Goal: Task Accomplishment & Management: Manage account settings

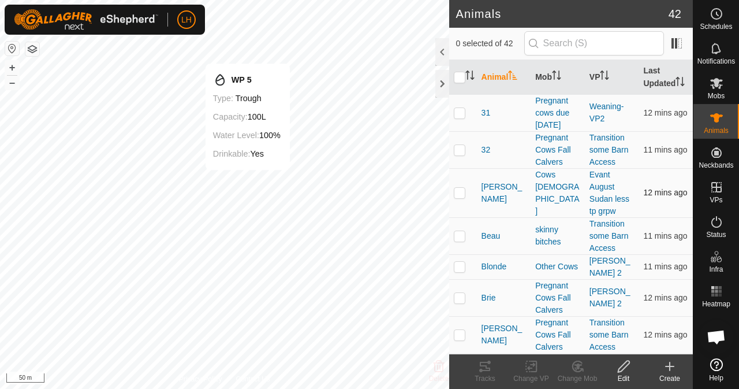
checkbox input "true"
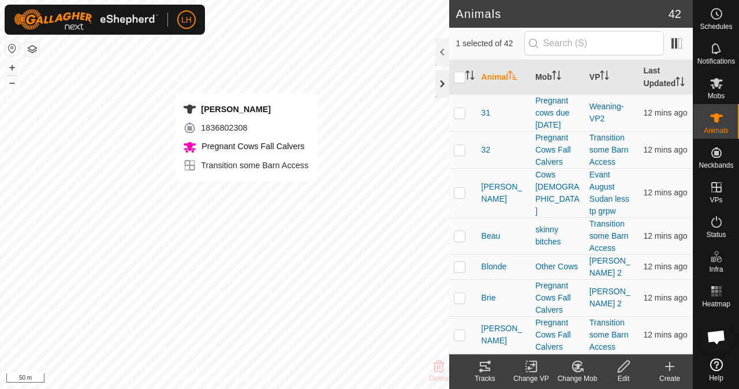
checkbox input "false"
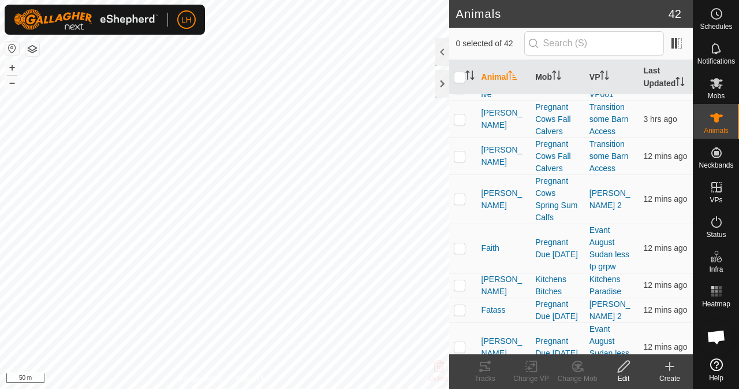
scroll to position [346, 0]
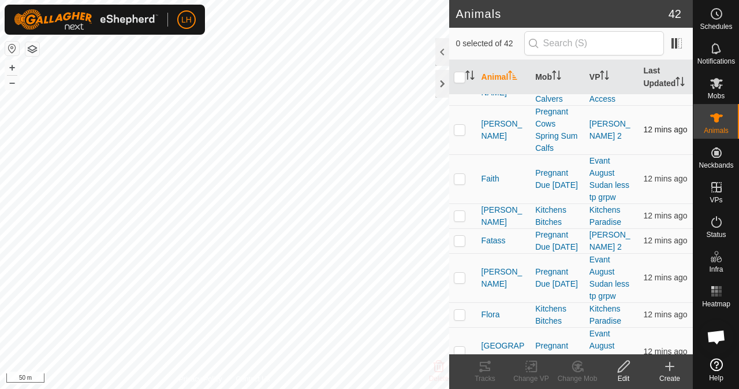
click at [459, 134] on p-checkbox at bounding box center [460, 129] width 12 height 9
checkbox input "true"
